Goal: Information Seeking & Learning: Compare options

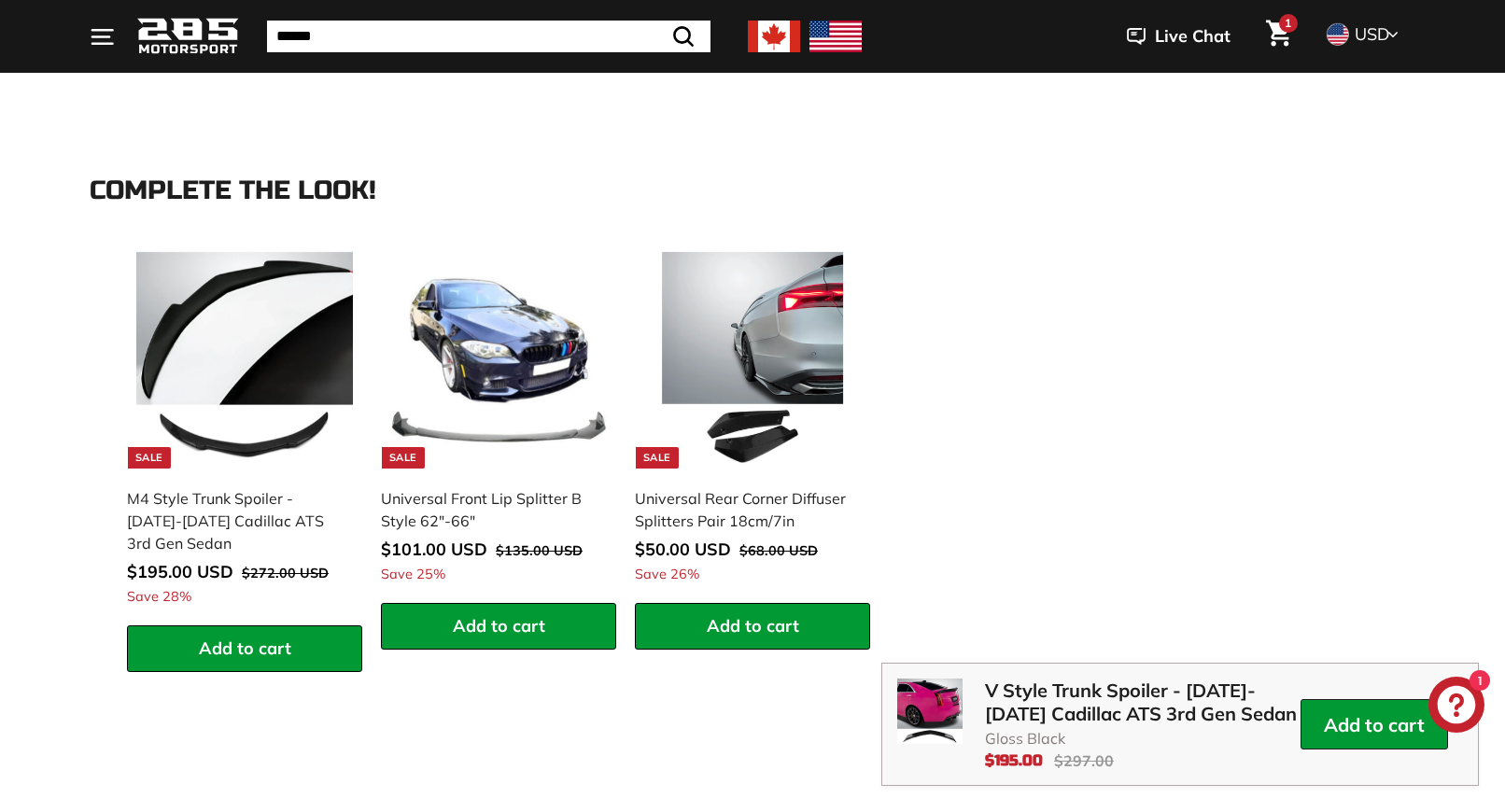
scroll to position [2436, 0]
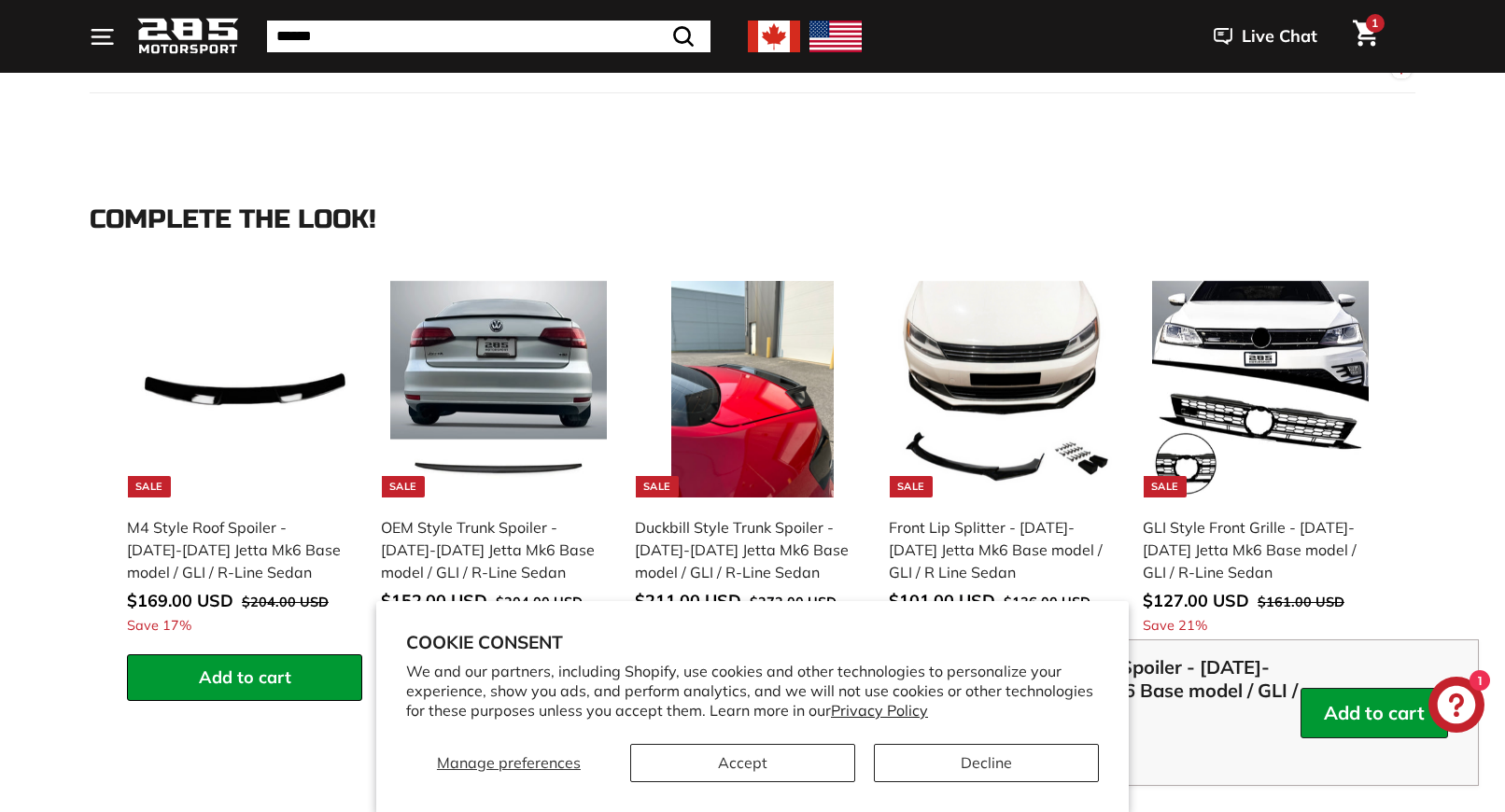
scroll to position [2436, 0]
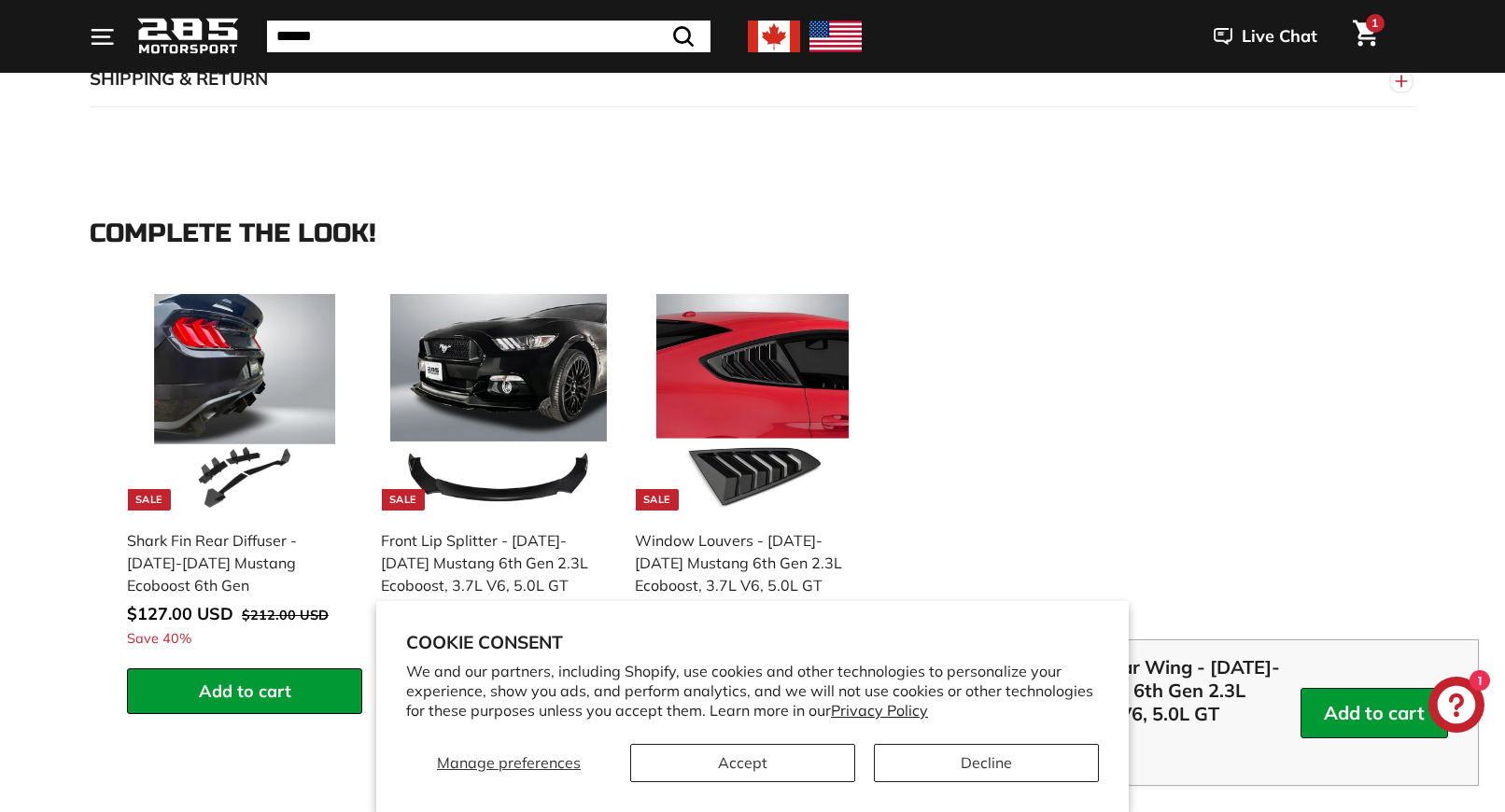
scroll to position [2436, 0]
